Goal: Find specific page/section: Find specific page/section

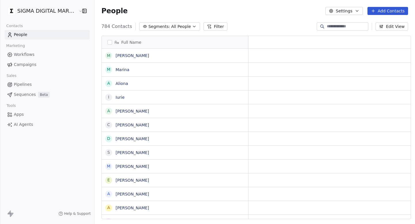
scroll to position [0, 0]
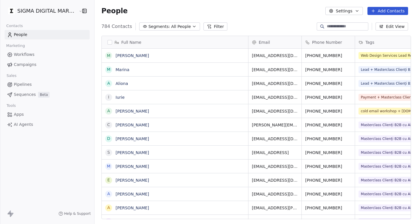
click at [25, 62] on span "Campaigns" at bounding box center [25, 65] width 22 height 6
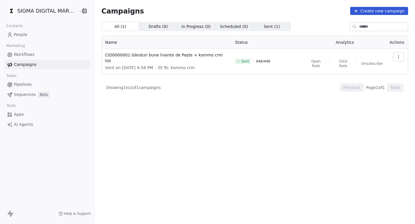
click at [57, 14] on html "SIGMA DIGITAL MARKETING SRL Contacts People Marketing Workflows Campaigns Sales…" at bounding box center [207, 112] width 415 height 224
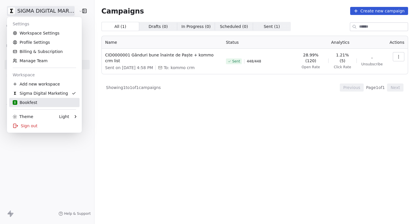
click at [47, 102] on div "B Bookfest" at bounding box center [44, 103] width 63 height 6
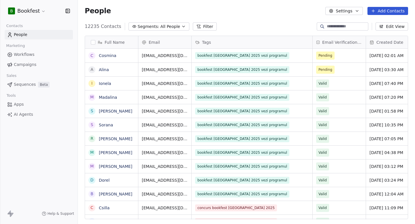
scroll to position [198, 337]
click at [41, 67] on link "Campaigns" at bounding box center [39, 65] width 68 height 10
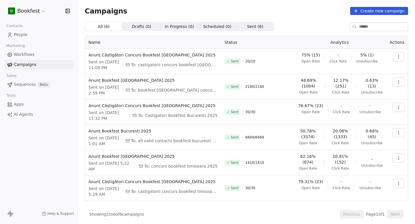
scroll to position [1, 0]
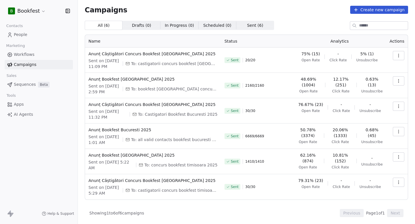
click at [36, 12] on html "B Bookfest Contacts People Marketing Workflows Campaigns Sales Sequences Beta T…" at bounding box center [207, 112] width 415 height 224
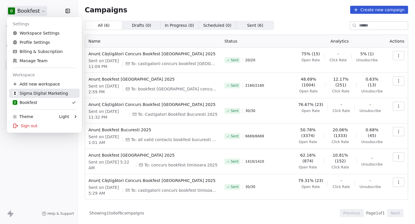
click at [46, 96] on div "Sigma Digital Marketing" at bounding box center [40, 94] width 55 height 6
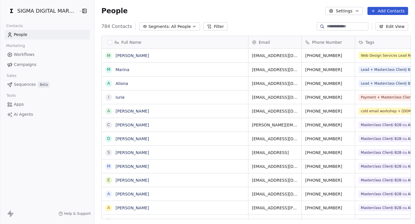
scroll to position [198, 323]
click at [32, 67] on span "Campaigns" at bounding box center [25, 65] width 22 height 6
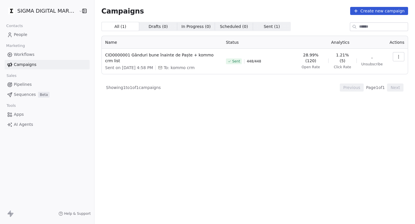
click at [18, 58] on link "Workflows" at bounding box center [47, 55] width 85 height 10
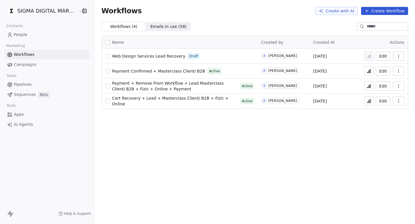
click at [157, 56] on span "Web Design Services Lead Recovery" at bounding box center [148, 56] width 73 height 5
